Goal: Task Accomplishment & Management: Complete application form

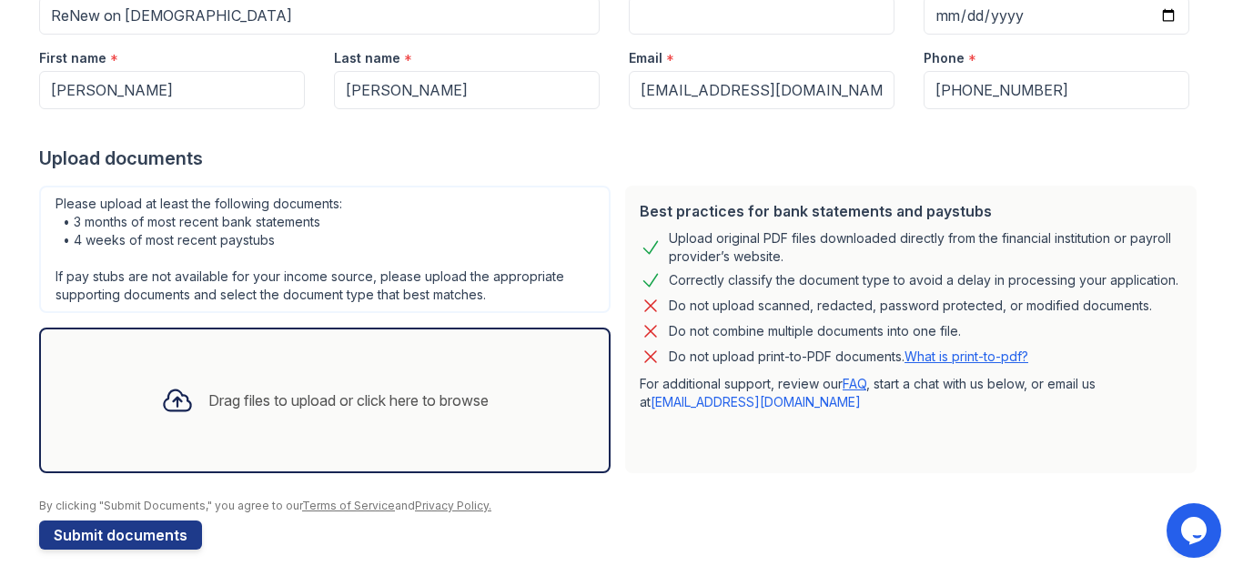
scroll to position [236, 0]
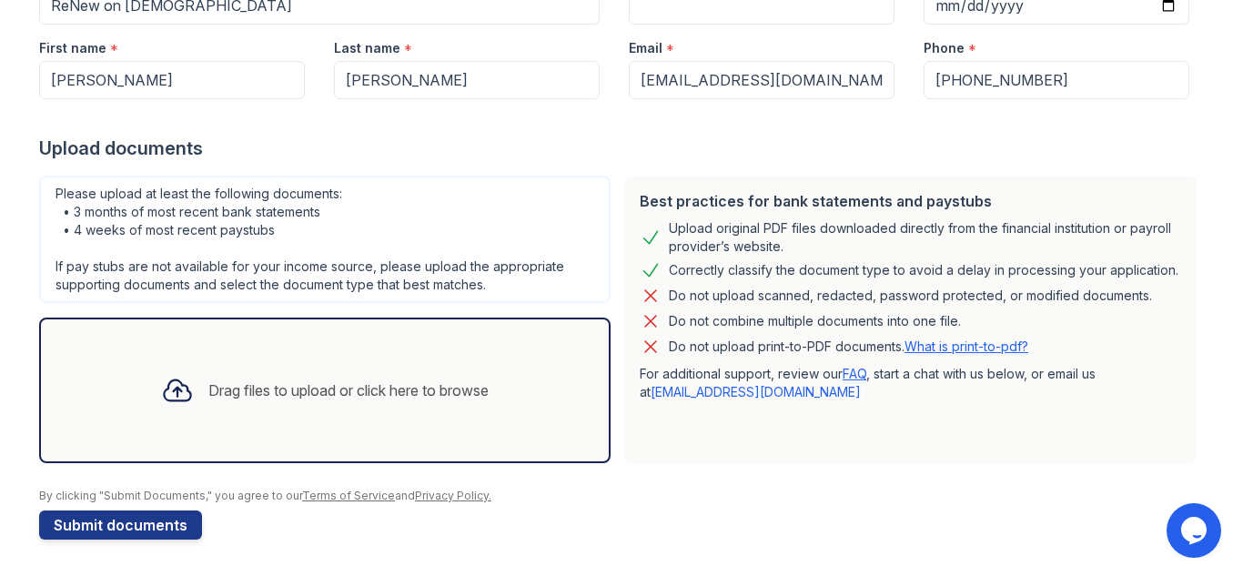
click at [744, 523] on form "Application information Property * ReNew on Temple Unit number * Target move in…" at bounding box center [621, 228] width 1165 height 622
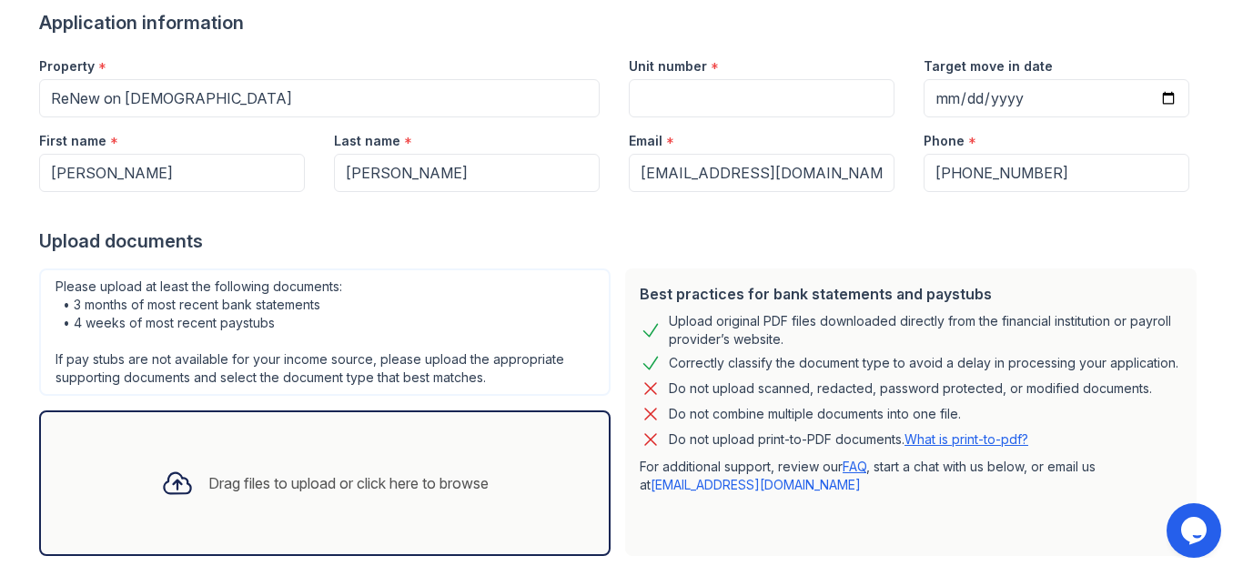
scroll to position [0, 0]
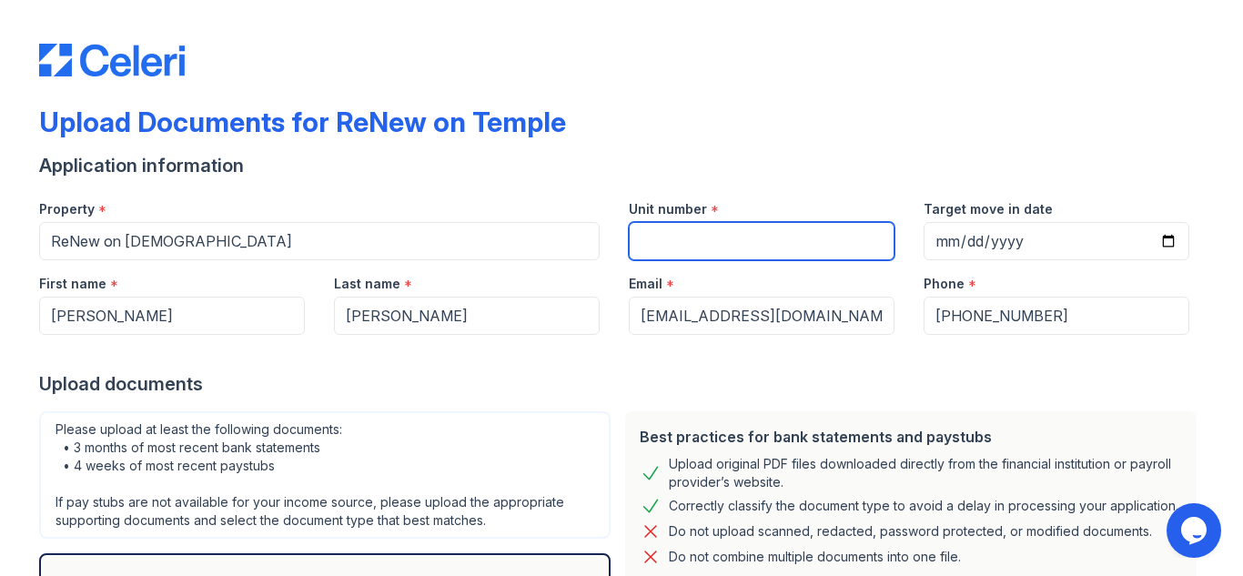
click at [738, 222] on input "Unit number" at bounding box center [762, 241] width 266 height 38
type input "302"
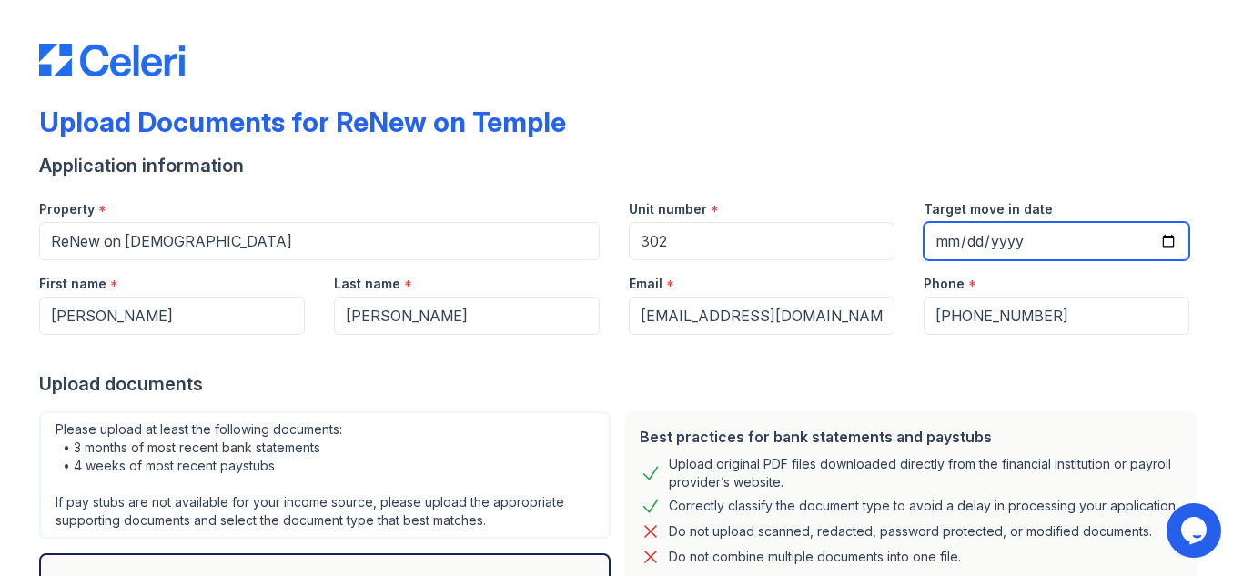
click at [1171, 236] on input "Target move in date" at bounding box center [1057, 241] width 266 height 38
click at [1171, 238] on input "Target move in date" at bounding box center [1057, 241] width 266 height 38
click at [1160, 239] on input "Target move in date" at bounding box center [1057, 241] width 266 height 38
type input "[DATE]"
click at [832, 413] on div "Best practices for bank statements and paystubs Upload original PDF files downl…" at bounding box center [911, 555] width 572 height 288
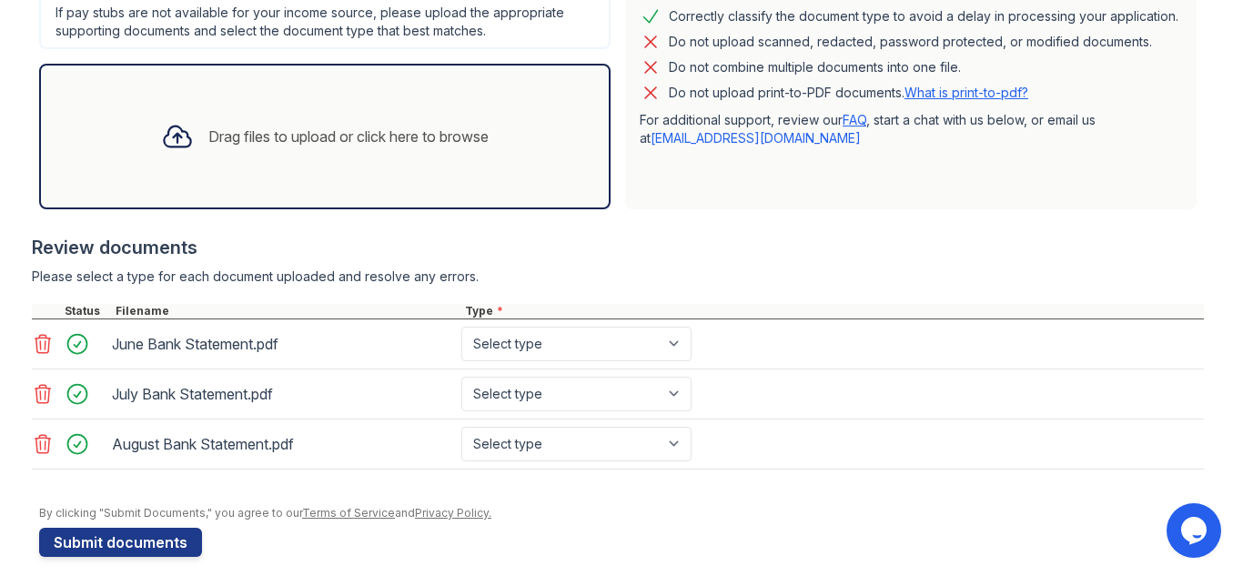
scroll to position [507, 0]
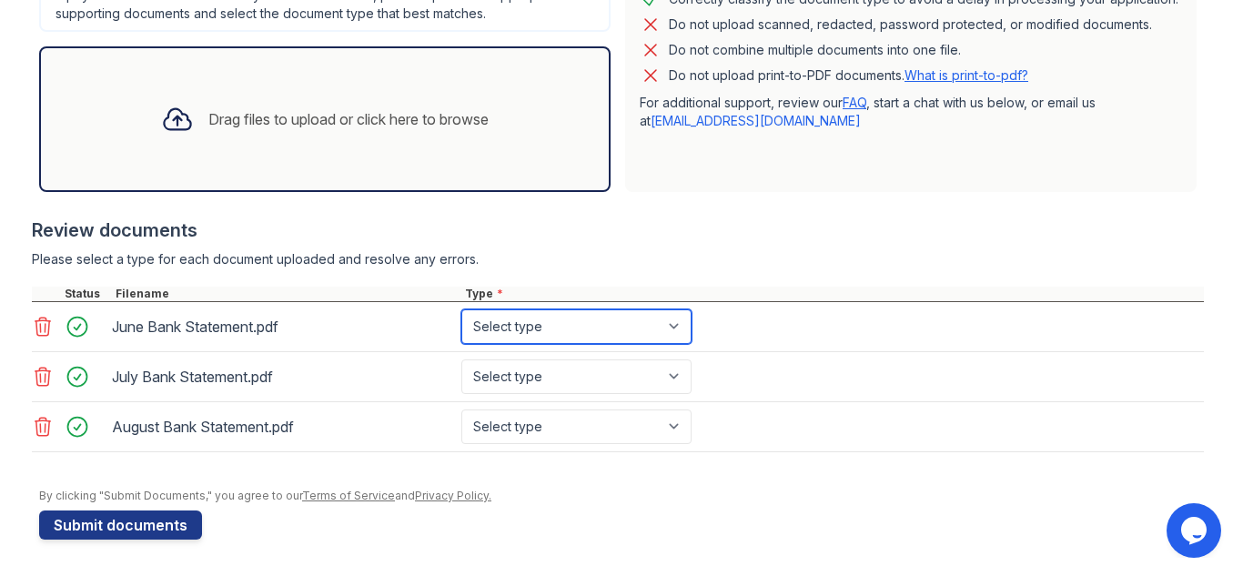
click at [590, 324] on select "Select type Paystub Bank Statement Offer Letter Tax Documents Benefit Award Let…" at bounding box center [576, 326] width 230 height 35
select select "bank_statement"
click at [461, 309] on select "Select type Paystub Bank Statement Offer Letter Tax Documents Benefit Award Let…" at bounding box center [576, 326] width 230 height 35
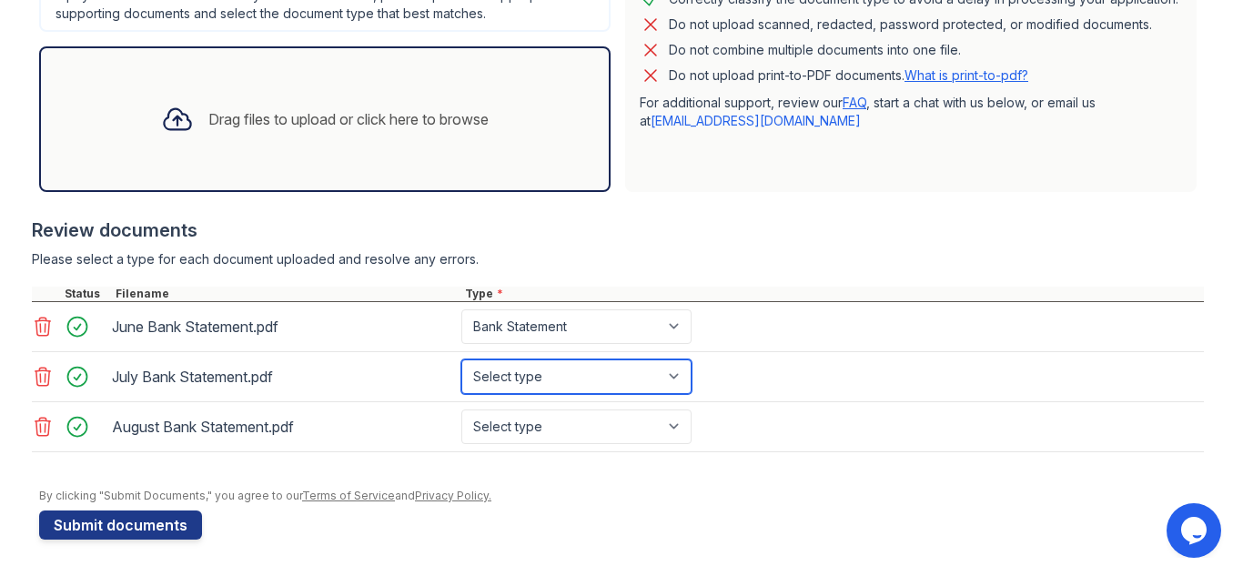
click at [522, 368] on select "Select type Paystub Bank Statement Offer Letter Tax Documents Benefit Award Let…" at bounding box center [576, 376] width 230 height 35
select select "bank_statement"
click at [461, 359] on select "Select type Paystub Bank Statement Offer Letter Tax Documents Benefit Award Let…" at bounding box center [576, 376] width 230 height 35
click at [553, 449] on div "August Bank Statement.pdf Select type Paystub Bank Statement Offer Letter Tax D…" at bounding box center [618, 427] width 1172 height 50
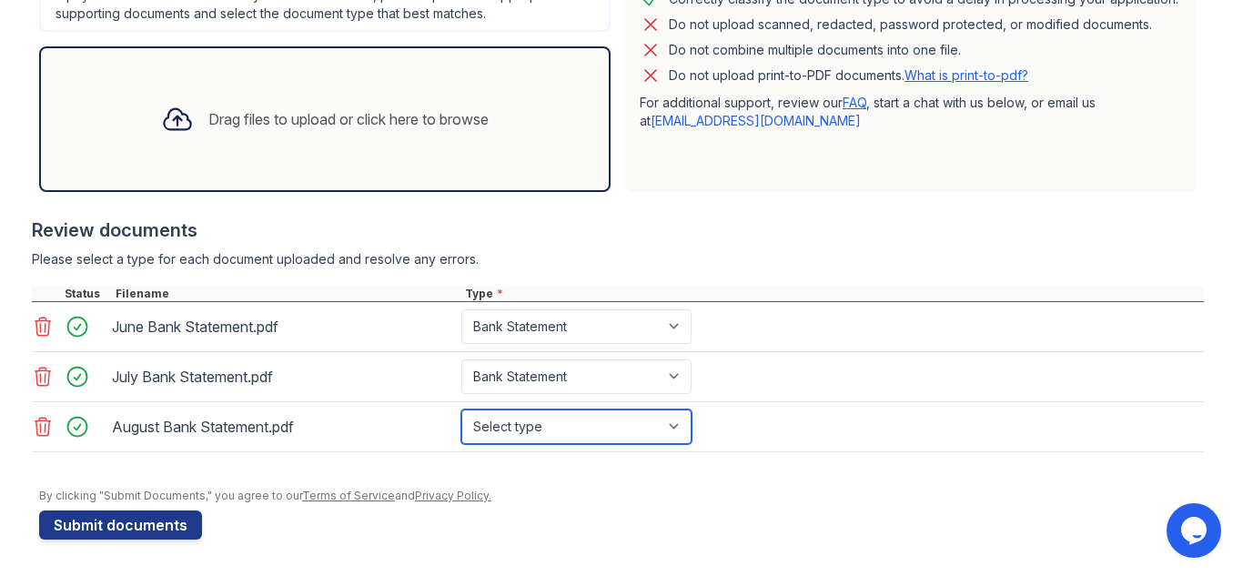
click at [553, 437] on select "Select type Paystub Bank Statement Offer Letter Tax Documents Benefit Award Let…" at bounding box center [576, 427] width 230 height 35
select select "bank_statement"
click at [461, 410] on select "Select type Paystub Bank Statement Offer Letter Tax Documents Benefit Award Let…" at bounding box center [576, 427] width 230 height 35
click at [768, 271] on div "Review documents Please select a type for each document uploaded and resolve an…" at bounding box center [618, 334] width 1172 height 271
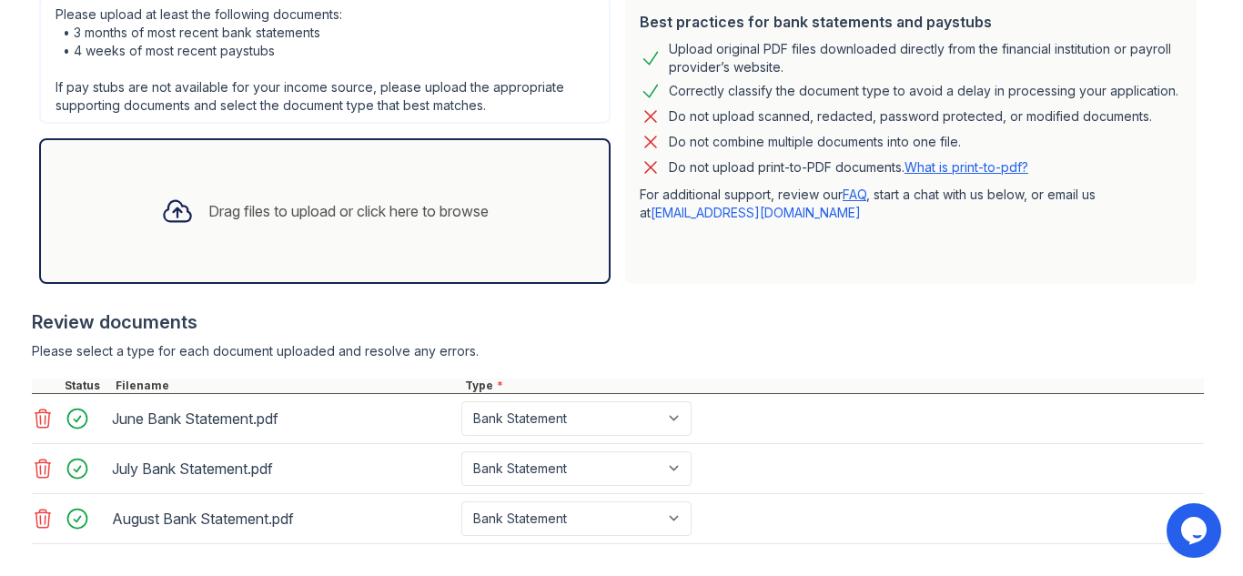
scroll to position [416, 0]
click at [835, 307] on div at bounding box center [618, 299] width 1172 height 18
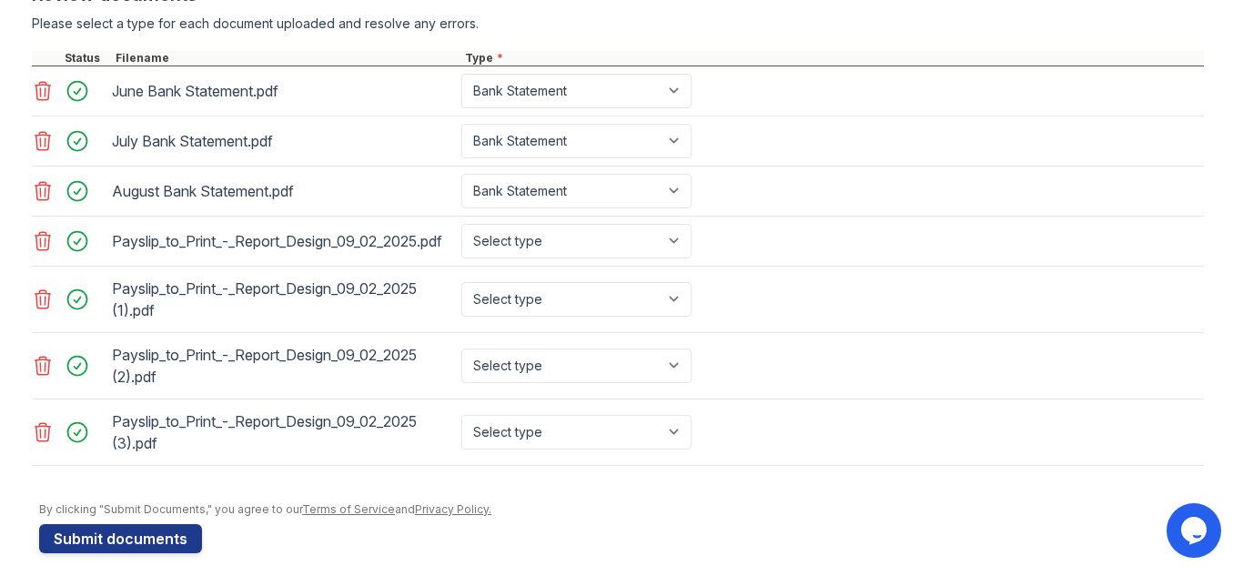
scroll to position [773, 0]
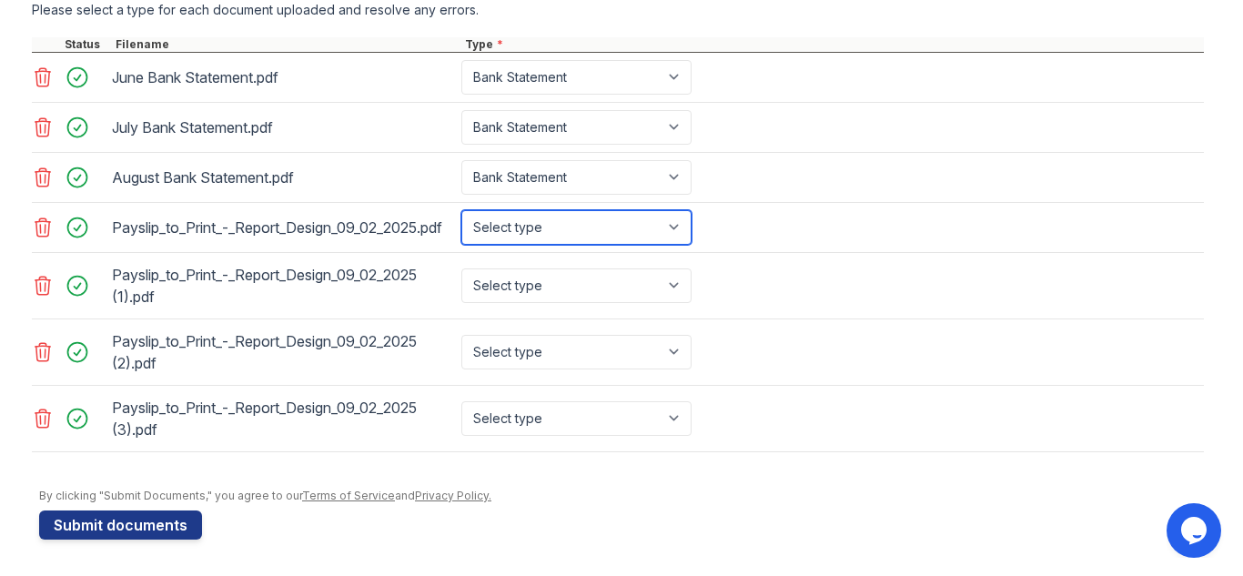
click at [481, 220] on select "Select type Paystub Bank Statement Offer Letter Tax Documents Benefit Award Let…" at bounding box center [576, 227] width 230 height 35
select select "paystub"
click at [461, 210] on select "Select type Paystub Bank Statement Offer Letter Tax Documents Benefit Award Let…" at bounding box center [576, 227] width 230 height 35
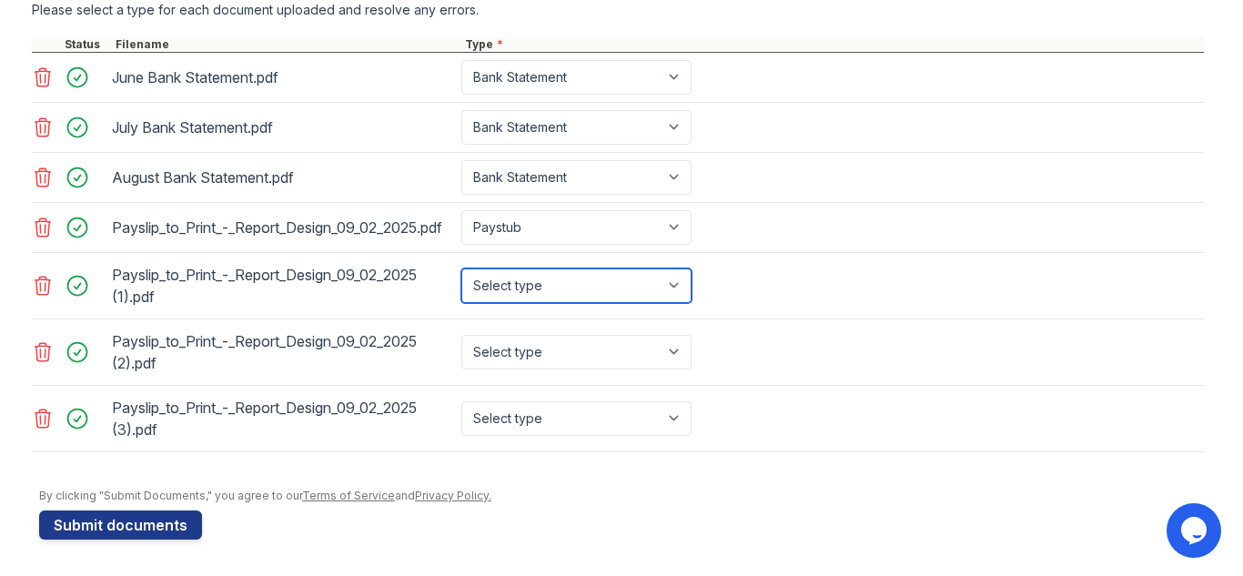
click at [516, 277] on select "Select type Paystub Bank Statement Offer Letter Tax Documents Benefit Award Let…" at bounding box center [576, 285] width 230 height 35
select select "paystub"
click at [461, 268] on select "Select type Paystub Bank Statement Offer Letter Tax Documents Benefit Award Let…" at bounding box center [576, 285] width 230 height 35
click at [524, 329] on div "Select type Paystub Bank Statement Offer Letter Tax Documents Benefit Award Let…" at bounding box center [578, 352] width 241 height 51
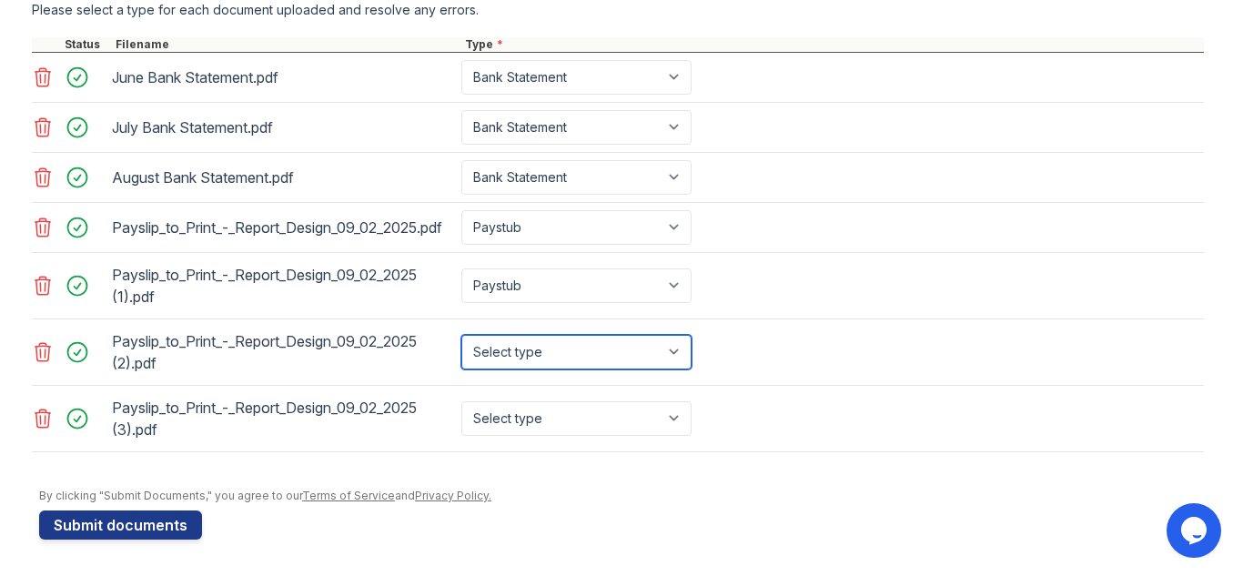
click at [524, 352] on select "Select type Paystub Bank Statement Offer Letter Tax Documents Benefit Award Let…" at bounding box center [576, 352] width 230 height 35
select select "paystub"
click at [461, 335] on select "Select type Paystub Bank Statement Offer Letter Tax Documents Benefit Award Let…" at bounding box center [576, 352] width 230 height 35
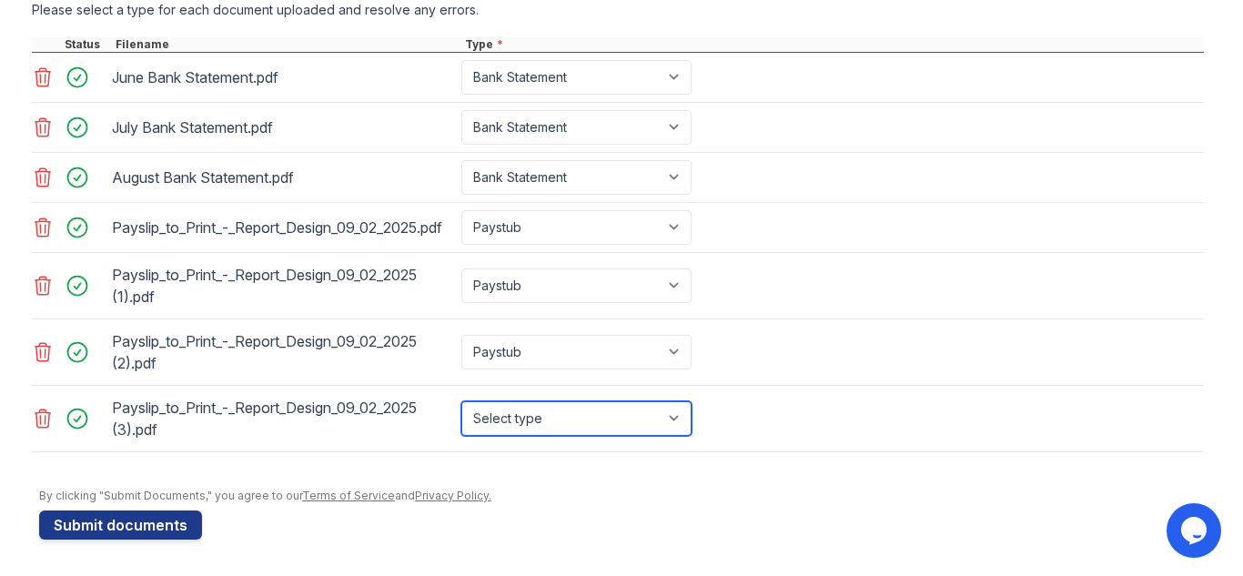
click at [518, 406] on select "Select type Paystub Bank Statement Offer Letter Tax Documents Benefit Award Let…" at bounding box center [576, 418] width 230 height 35
select select "paystub"
click at [461, 401] on select "Select type Paystub Bank Statement Offer Letter Tax Documents Benefit Award Let…" at bounding box center [576, 418] width 230 height 35
click at [866, 303] on div "Payslip_to_Print_-_Report_Design_09_02_2025 (1).pdf Select type Paystub Bank St…" at bounding box center [618, 286] width 1172 height 66
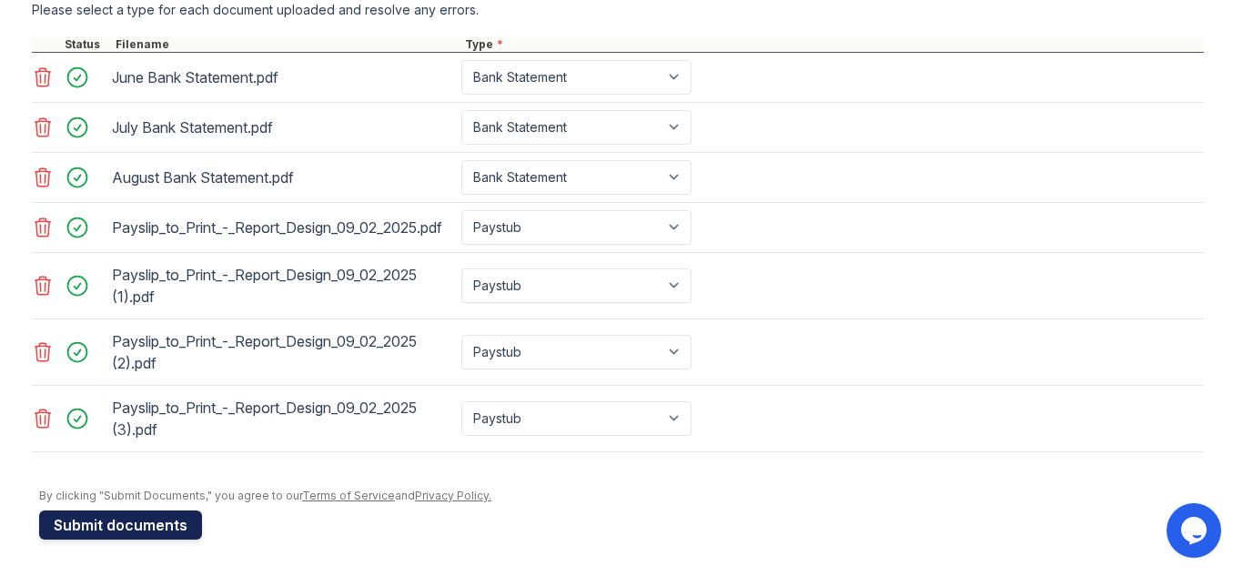
click at [101, 526] on button "Submit documents" at bounding box center [120, 525] width 163 height 29
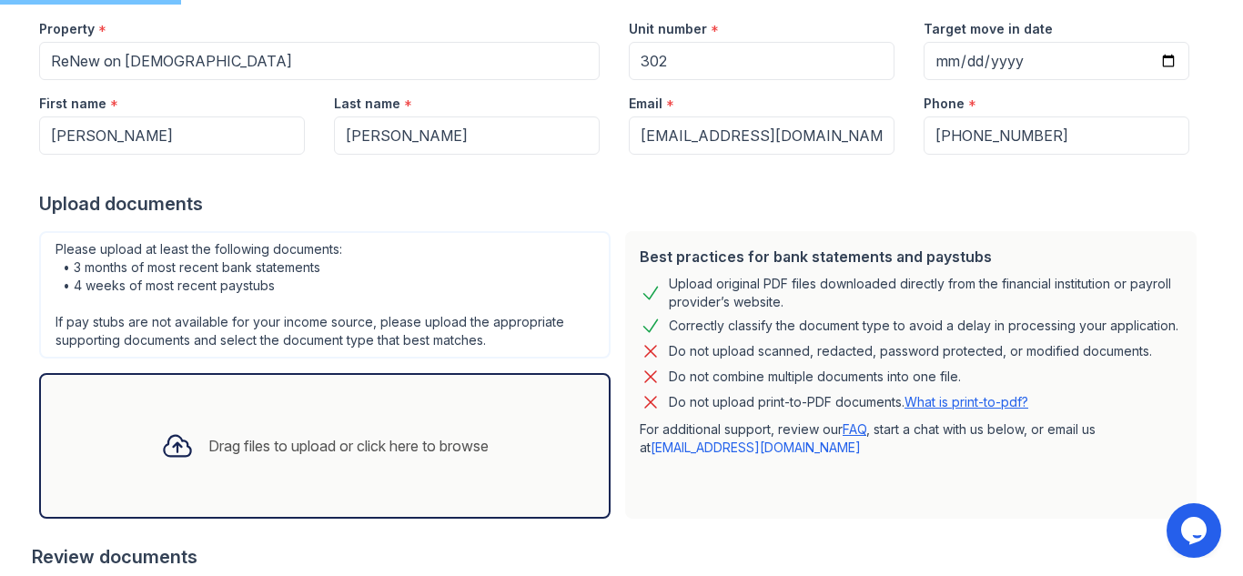
scroll to position [182, 0]
